Goal: Share content

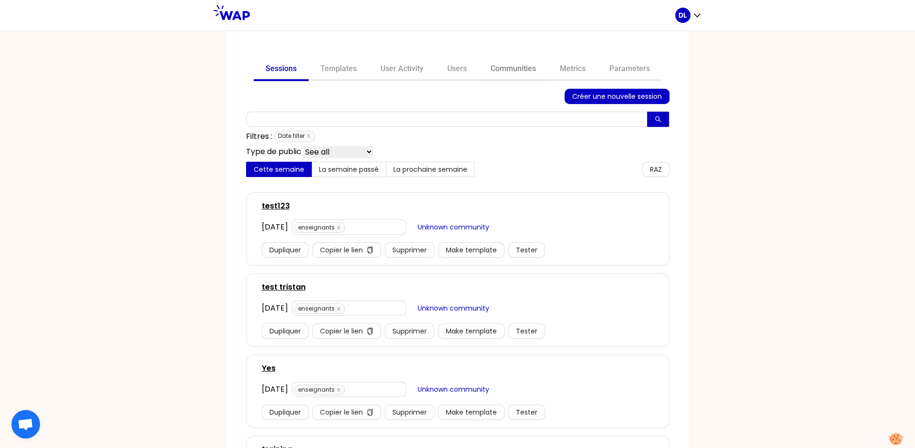
click at [526, 75] on link "Communities" at bounding box center [513, 69] width 69 height 23
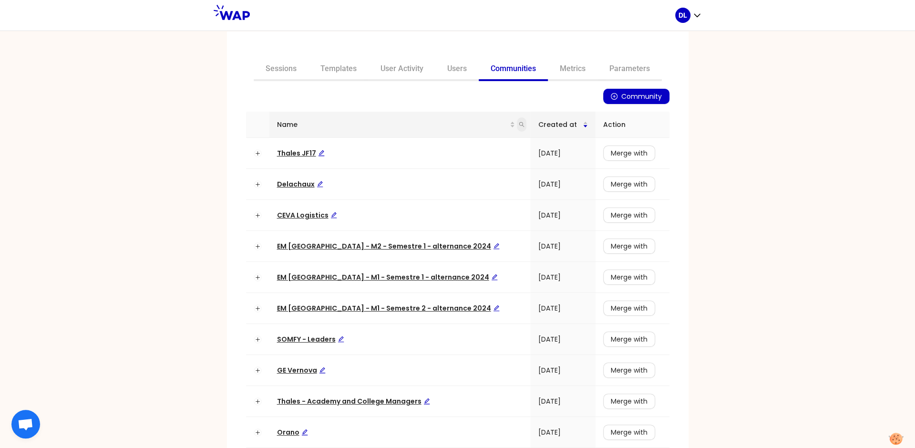
click at [520, 124] on icon "search" at bounding box center [522, 124] width 5 height 5
type input "learning"
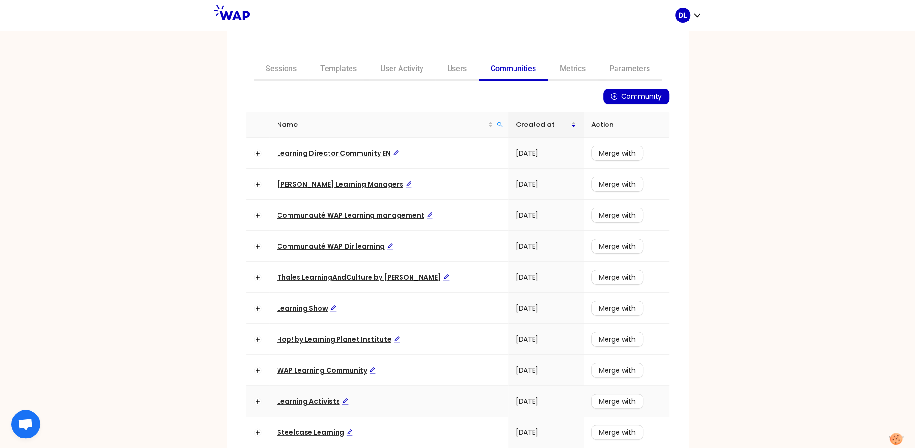
scroll to position [48, 0]
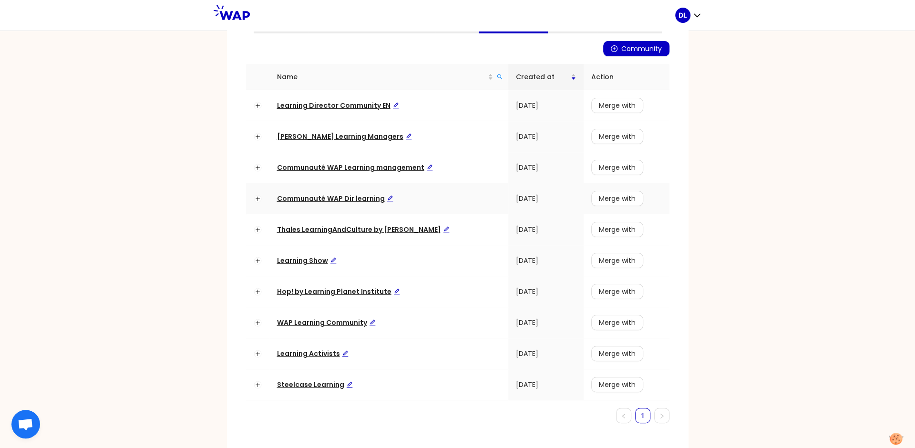
click at [345, 195] on span "Communauté WAP Dir learning" at bounding box center [335, 199] width 116 height 10
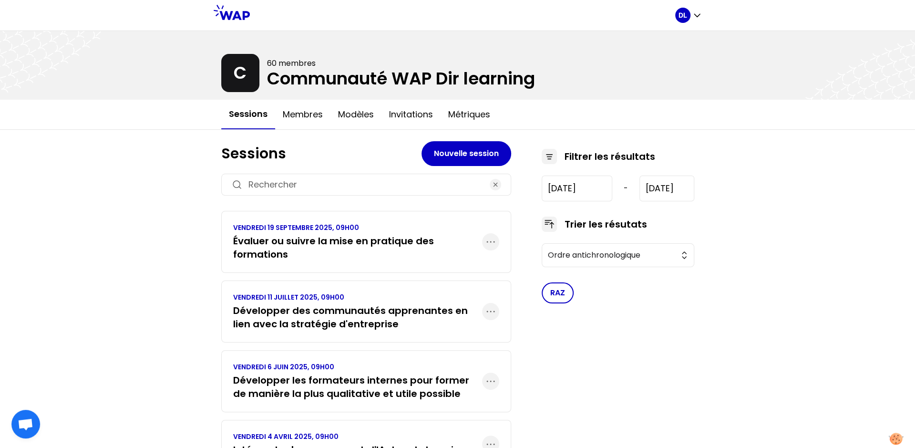
click at [425, 243] on h3 "Évaluer ou suivre la mise en pratique des formations" at bounding box center [357, 247] width 249 height 27
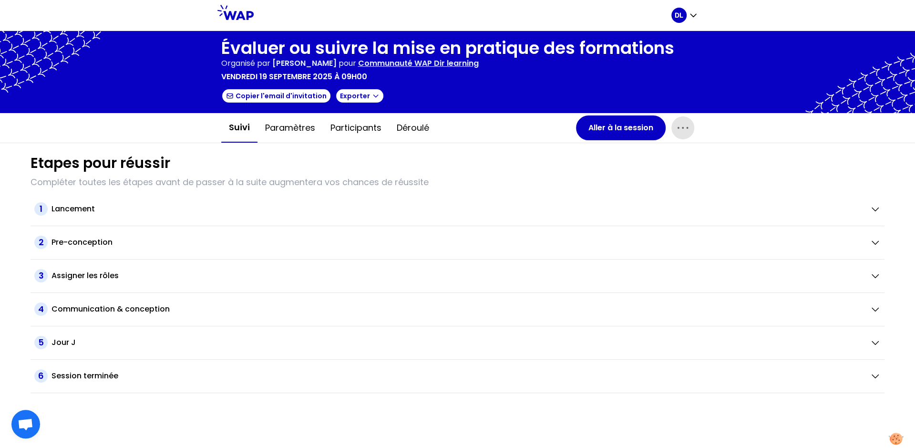
click at [684, 129] on icon "button" at bounding box center [683, 127] width 15 height 15
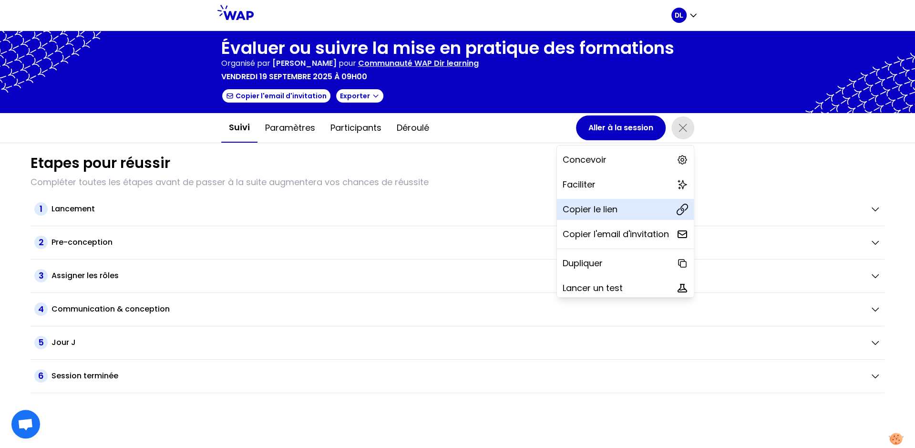
click at [601, 208] on p "Copier le lien" at bounding box center [590, 209] width 55 height 13
